Goal: Communication & Community: Answer question/provide support

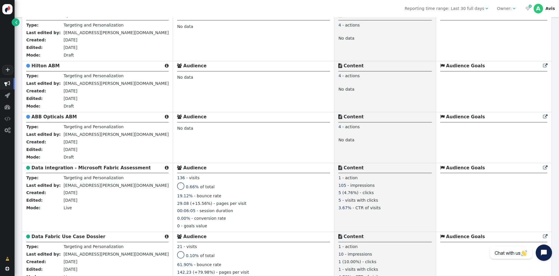
scroll to position [679, 0]
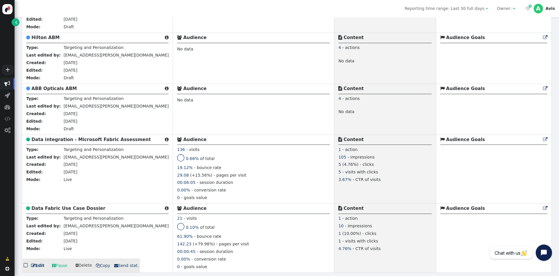
click at [80, 209] on b "Data Fabric Use Case Dossier" at bounding box center [68, 208] width 74 height 5
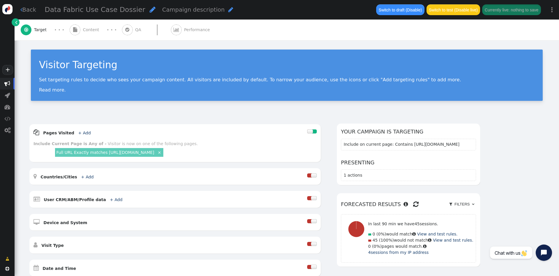
click at [33, 12] on link " Back" at bounding box center [28, 10] width 16 height 8
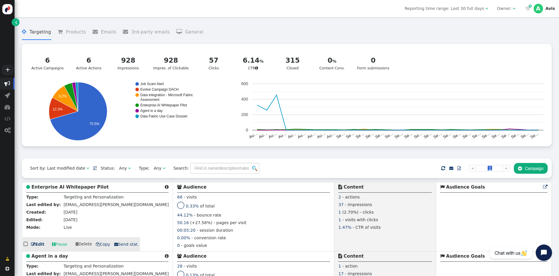
click at [80, 190] on b "Enterprise AI Whitepaper Pilot" at bounding box center [69, 186] width 77 height 5
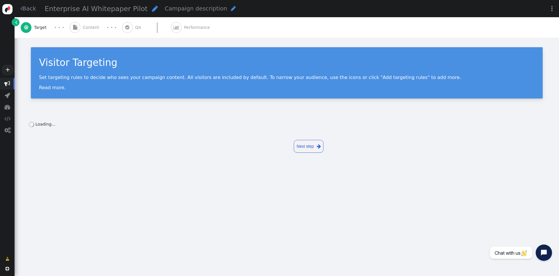
click at [125, 28] on span "" at bounding box center [127, 27] width 4 height 5
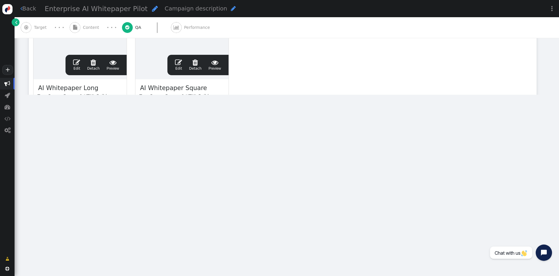
type input "https://www.visionet.com/"
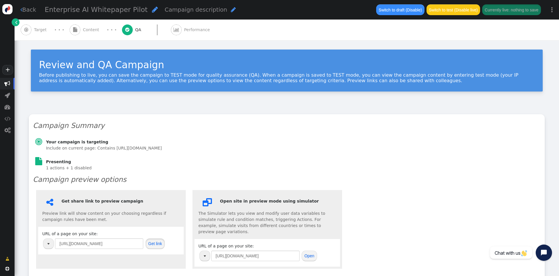
click at [148, 241] on button "Get link" at bounding box center [155, 243] width 19 height 10
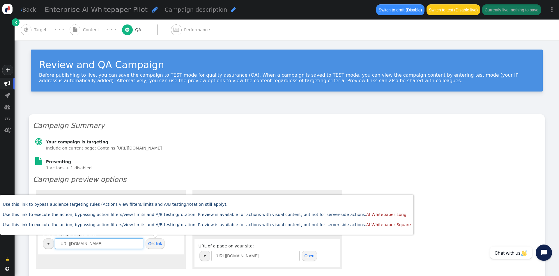
click at [137, 242] on input "https://www.visionet.com/" at bounding box center [99, 243] width 88 height 10
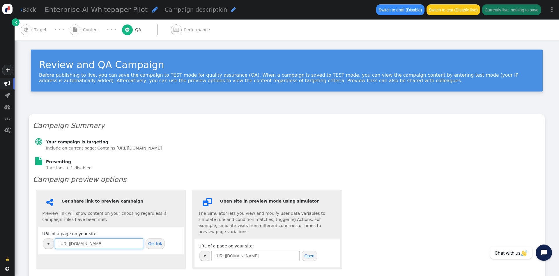
paste input "service/data-ai-services/generative-ai"
type input "https://www.visionet.com/service/data-ai-services/generative-ai"
click at [155, 247] on button "Get link" at bounding box center [155, 243] width 19 height 10
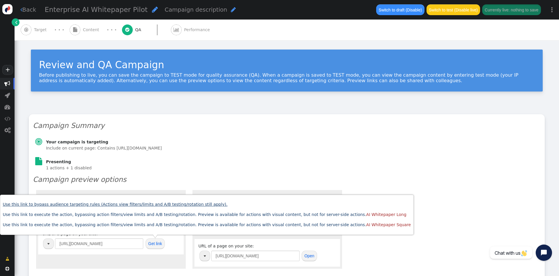
click at [194, 205] on link "Use this link to bypass audience targeting rules (Actions view filters/limits a…" at bounding box center [115, 204] width 225 height 5
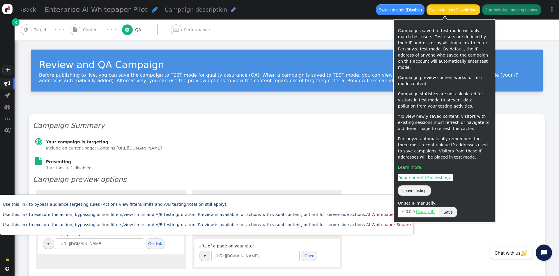
click at [456, 12] on button "Switch to test (Disable live)" at bounding box center [454, 9] width 54 height 10
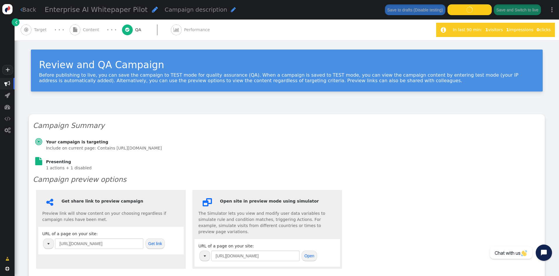
click at [74, 35] on span "" at bounding box center [75, 29] width 11 height 11
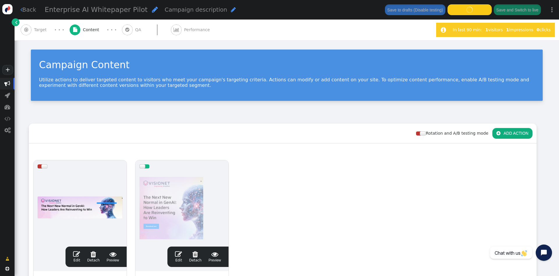
click at [181, 260] on link " Edit" at bounding box center [178, 256] width 7 height 12
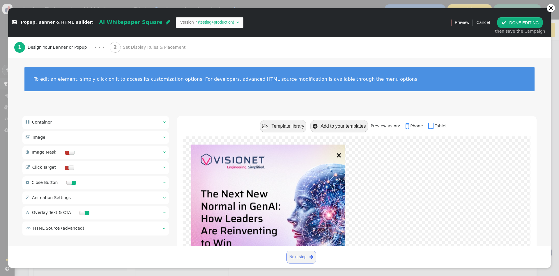
click at [63, 43] on div "1 Design Your Banner or Popup" at bounding box center [51, 47] width 75 height 21
click at [486, 20] on link "Cancel" at bounding box center [483, 22] width 14 height 5
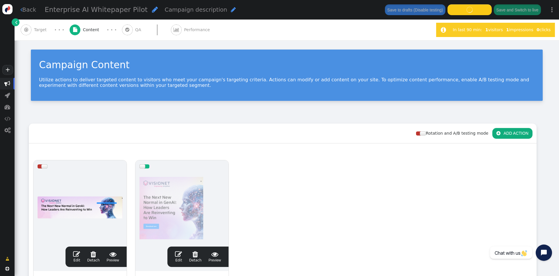
click at [32, 31] on div " Target" at bounding box center [35, 30] width 28 height 21
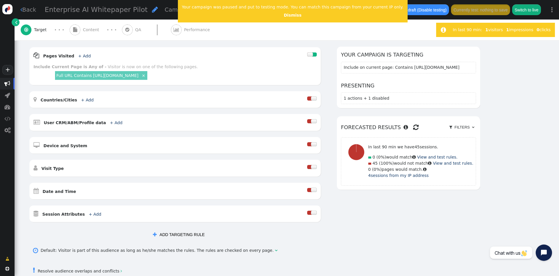
scroll to position [126, 0]
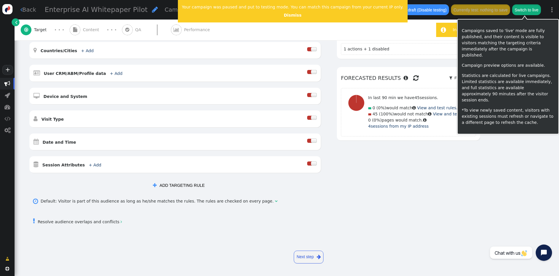
click at [522, 13] on button "Switch to live" at bounding box center [526, 9] width 29 height 10
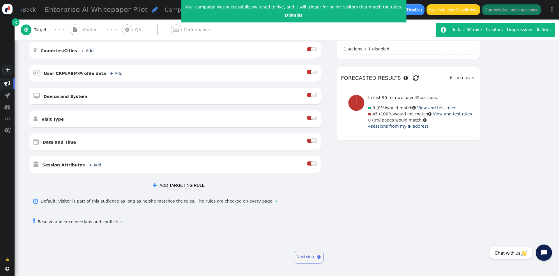
click at [284, 18] on div "Your campaign was successfully switched to live, and it will trigger for online…" at bounding box center [293, 11] width 225 height 22
click at [284, 18] on center "Dismiss" at bounding box center [293, 15] width 217 height 6
click at [285, 16] on link "Dismiss" at bounding box center [294, 15] width 18 height 5
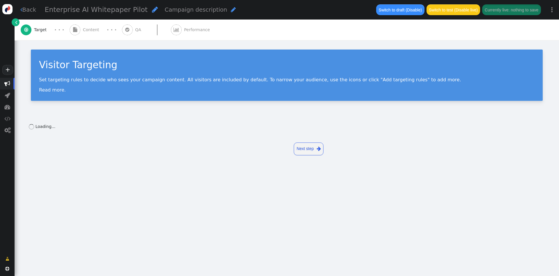
click at [27, 5] on div " Back Enterprise AI Whitepaper Pilot  Campaign description  Switch to draft …" at bounding box center [287, 10] width 544 height 20
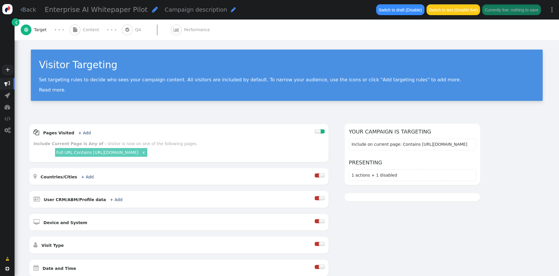
click at [27, 10] on link " Back" at bounding box center [28, 10] width 16 height 8
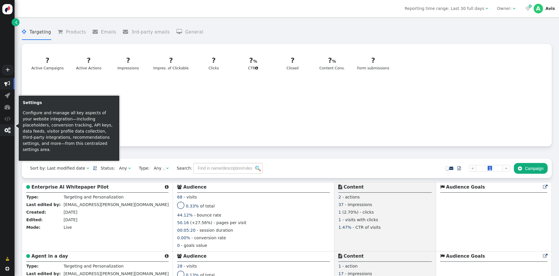
click at [9, 129] on span "" at bounding box center [7, 130] width 6 height 6
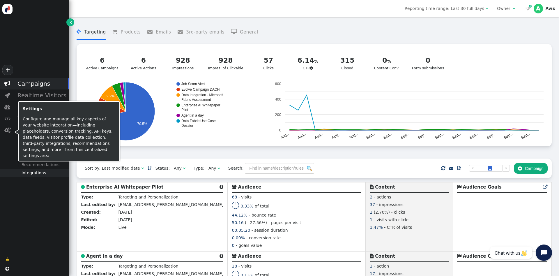
click at [48, 176] on div "Integrations" at bounding box center [42, 173] width 55 height 8
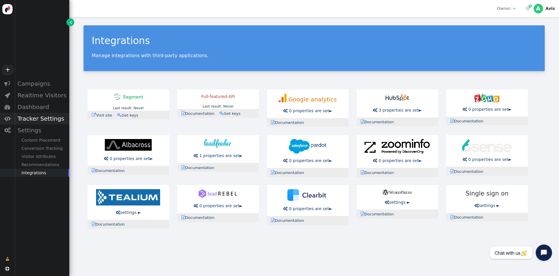
click at [35, 120] on div "Tracker Settings" at bounding box center [42, 119] width 55 height 12
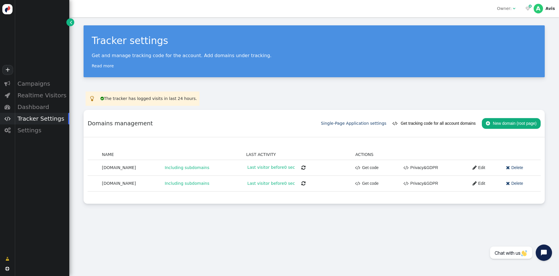
click at [297, 184] on button "" at bounding box center [303, 183] width 12 height 10
click at [301, 166] on span "" at bounding box center [303, 167] width 4 height 5
click at [301, 183] on span "" at bounding box center [303, 183] width 4 height 5
click at [115, 98] on td " The tracker has logged visits in last 24 hours." at bounding box center [148, 98] width 100 height 13
click at [45, 86] on div "Campaigns" at bounding box center [42, 84] width 55 height 12
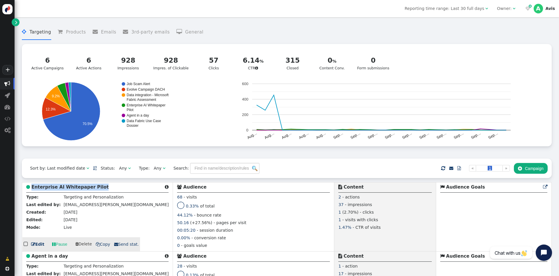
drag, startPoint x: 32, startPoint y: 184, endPoint x: 95, endPoint y: 190, distance: 64.0
click at [95, 190] on td " Enterprise AI Whitepaper Pilot  Type: Targeting and Personalization Last edi…" at bounding box center [97, 216] width 151 height 69
copy b "Enterprise AI Whitepaper Pilot"
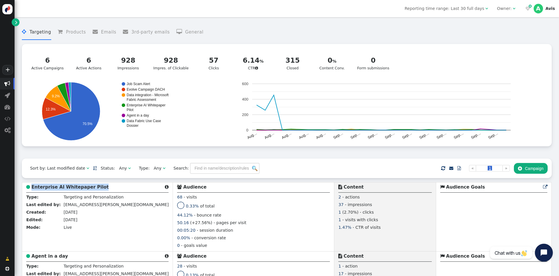
scroll to position [226, 0]
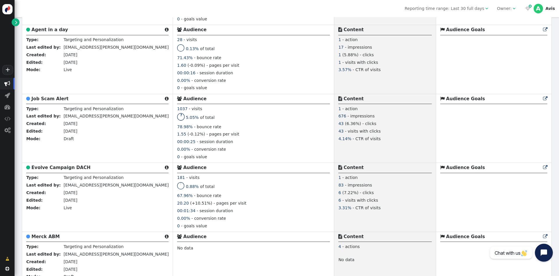
click at [547, 252] on icon "Open chat widget" at bounding box center [546, 252] width 5 height 5
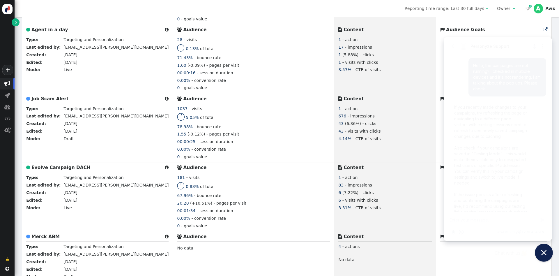
scroll to position [267, 0]
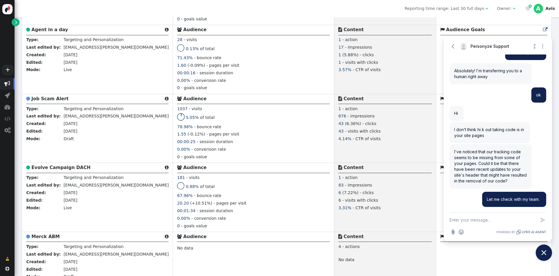
click at [470, 224] on textarea "New message" at bounding box center [493, 219] width 86 height 15
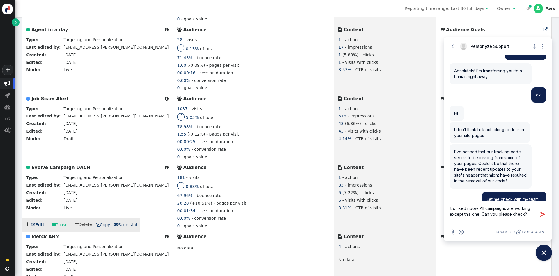
paste textarea "Enterprise AI Whitepaper Pilot"
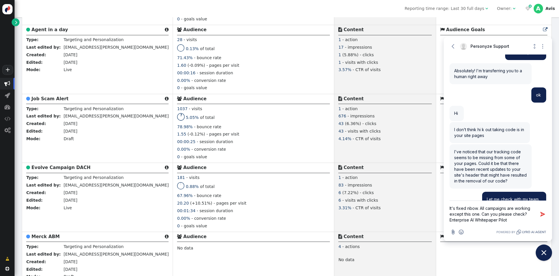
click at [450, 220] on textarea "It's fixed nbow. All campaigns are working except this one. Can you please chec…" at bounding box center [493, 214] width 86 height 27
drag, startPoint x: 472, startPoint y: 208, endPoint x: 559, endPoint y: 216, distance: 87.5
click at [472, 208] on textarea "It's fixed nbow. All campaigns are working except this one. Can you please chec…" at bounding box center [493, 214] width 86 height 27
type textarea "It's fixed now. All campaigns are working except this one. Can you please check…"
click at [540, 213] on icon "button" at bounding box center [543, 214] width 6 height 6
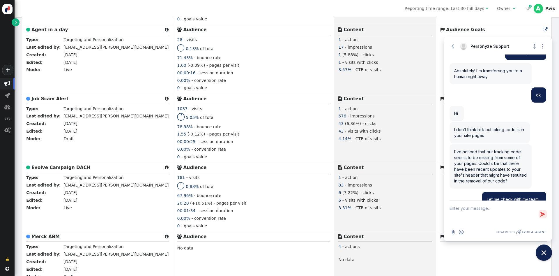
scroll to position [307, 0]
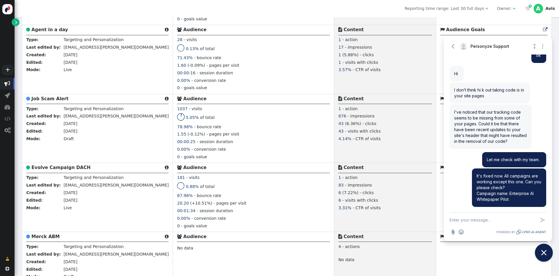
click at [545, 258] on button "Close chat widget" at bounding box center [544, 252] width 18 height 18
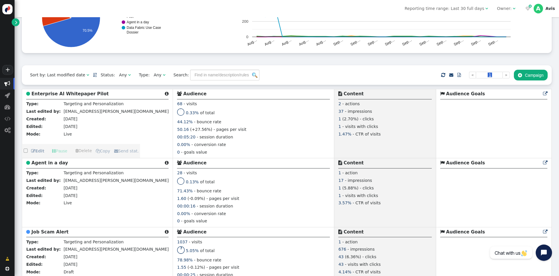
scroll to position [92, 0]
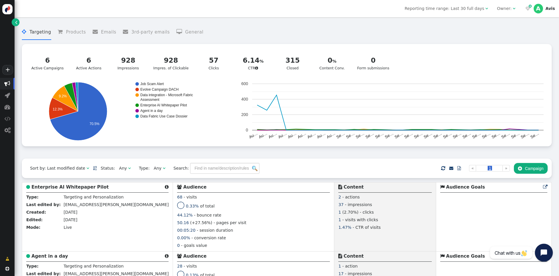
click at [547, 254] on icon "Open chat widget" at bounding box center [547, 252] width 9 height 9
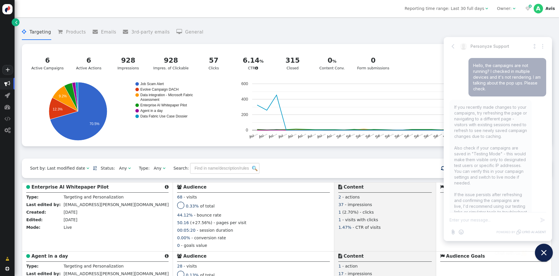
scroll to position [307, 0]
